Goal: Check status: Check status

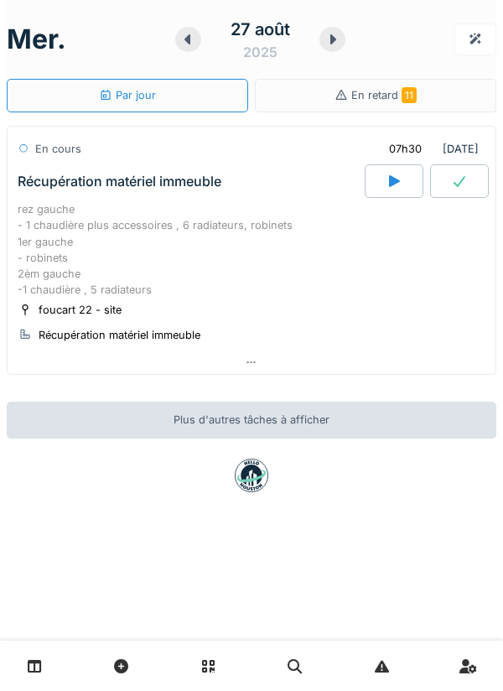
click at [445, 358] on div at bounding box center [252, 363] width 488 height 24
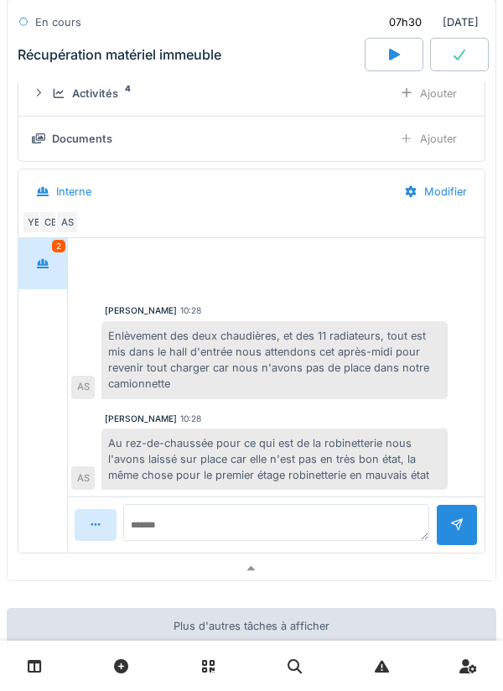
scroll to position [472, 0]
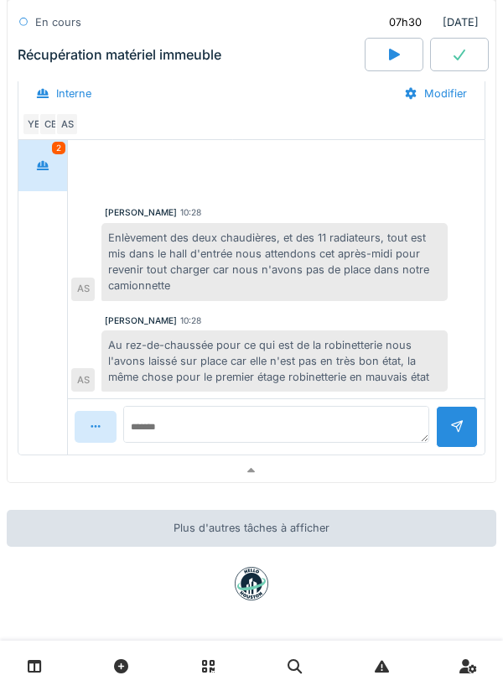
click at [419, 462] on div at bounding box center [252, 471] width 488 height 24
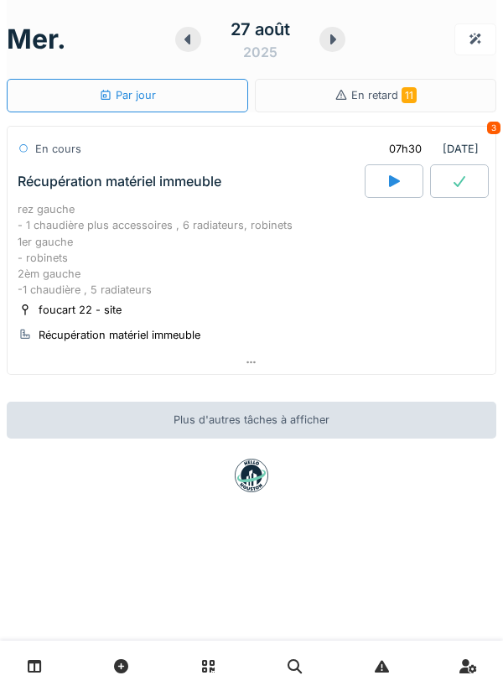
click at [335, 49] on div at bounding box center [333, 39] width 26 height 25
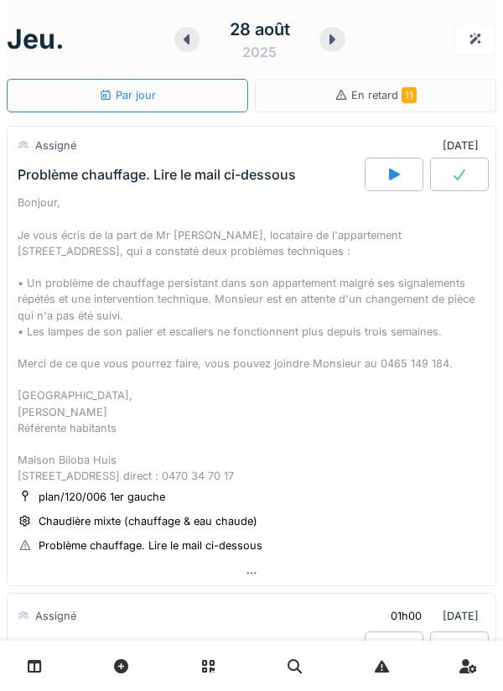
click at [340, 42] on icon at bounding box center [332, 39] width 17 height 13
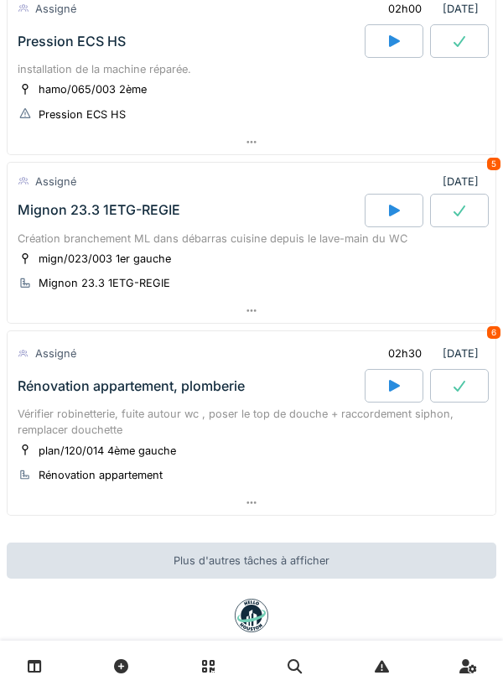
scroll to position [172, 0]
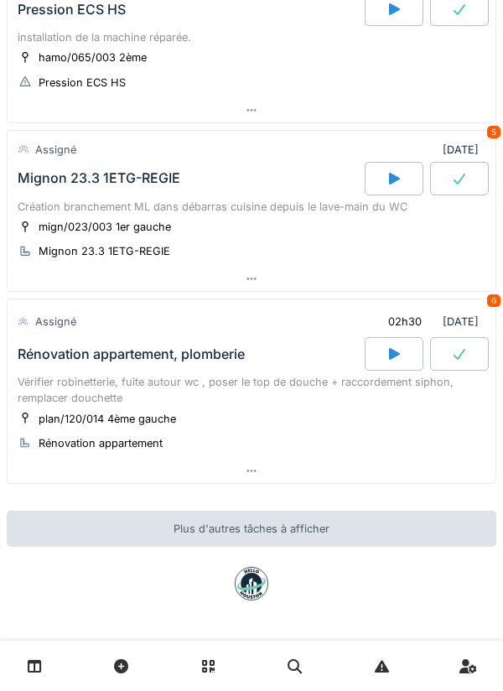
click at [350, 461] on div at bounding box center [252, 471] width 488 height 24
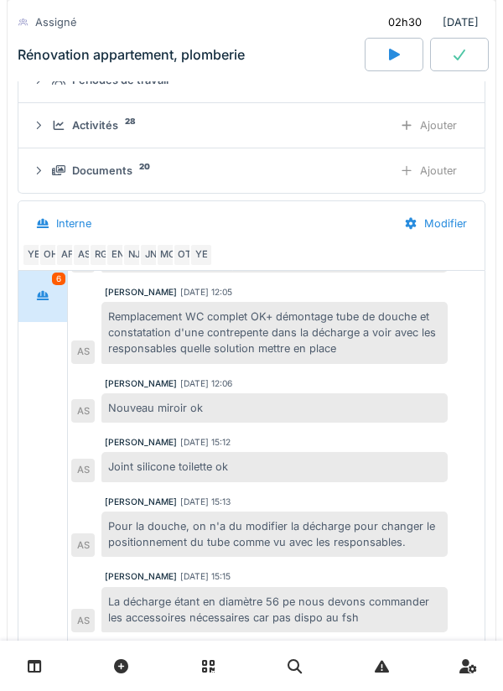
scroll to position [353, 0]
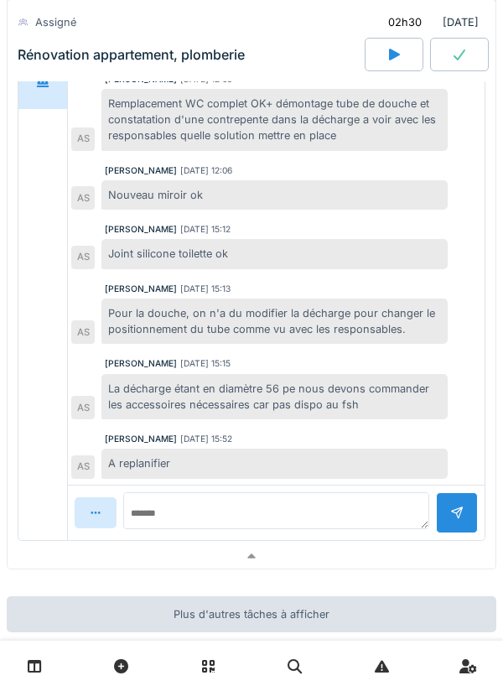
click at [367, 555] on div at bounding box center [252, 557] width 488 height 24
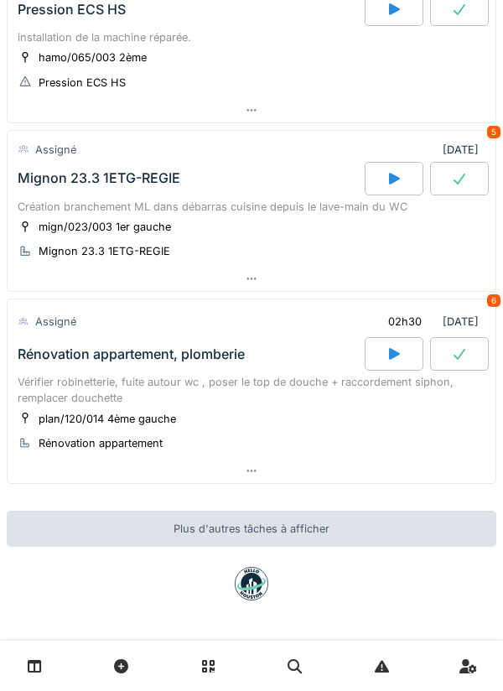
scroll to position [0, 0]
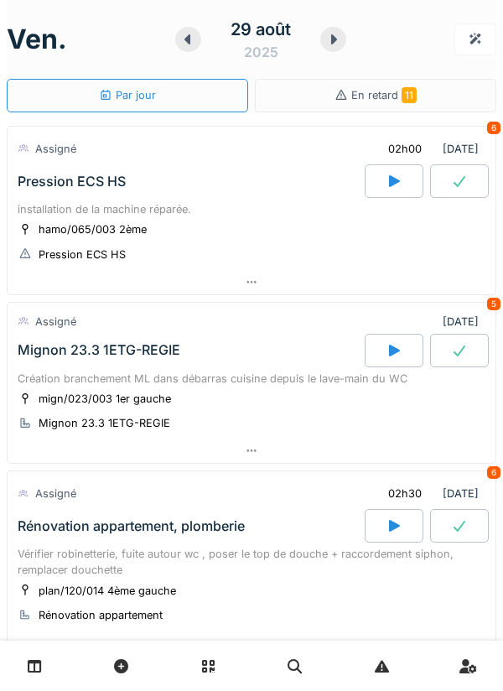
click at [188, 42] on icon at bounding box center [188, 39] width 6 height 10
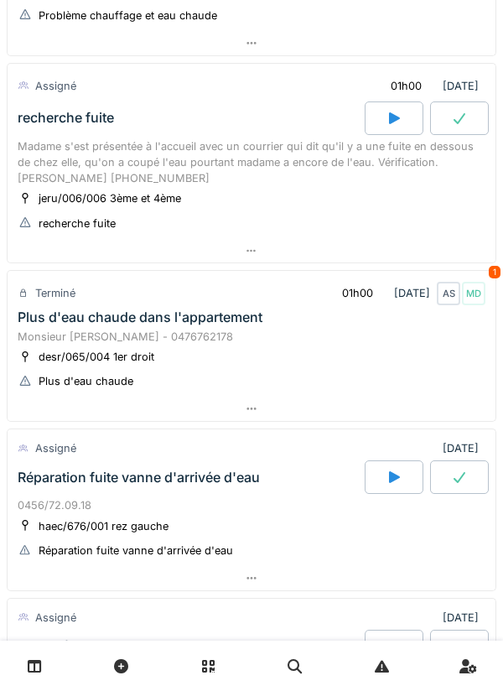
scroll to position [1409, 0]
